Goal: Task Accomplishment & Management: Use online tool/utility

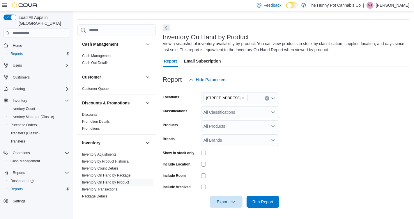
scroll to position [14, 0]
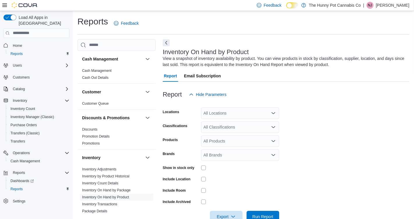
scroll to position [15, 0]
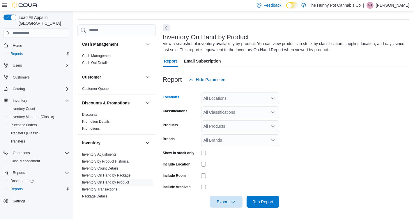
click at [231, 98] on div "All Locations" at bounding box center [240, 99] width 78 height 12
type input "****"
click at [239, 107] on span "[STREET_ADDRESS]" at bounding box center [234, 108] width 40 height 6
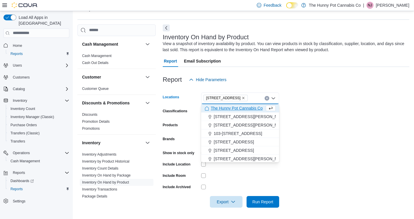
click at [319, 107] on form "Locations 4936 Yonge St Combo box. Selected. 4936 Yonge St. Press Backspace to …" at bounding box center [286, 147] width 247 height 122
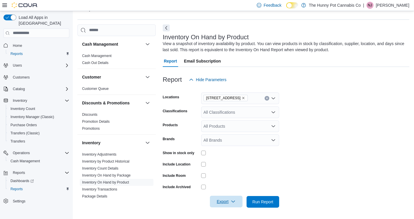
click at [227, 202] on span "Export" at bounding box center [227, 202] width 26 height 12
click at [230, 166] on span "Export to Excel" at bounding box center [227, 167] width 26 height 5
